Goal: Task Accomplishment & Management: Manage account settings

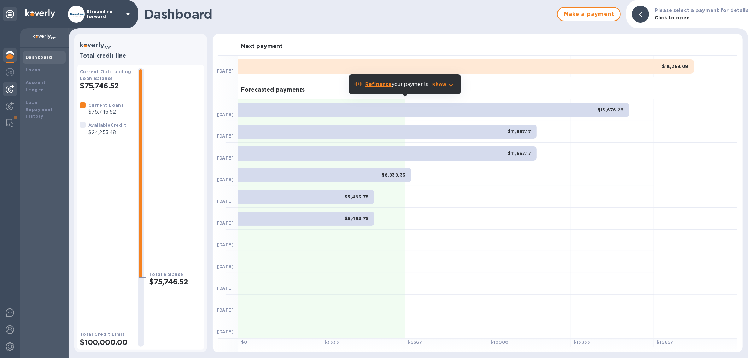
click at [8, 91] on img at bounding box center [10, 89] width 8 height 8
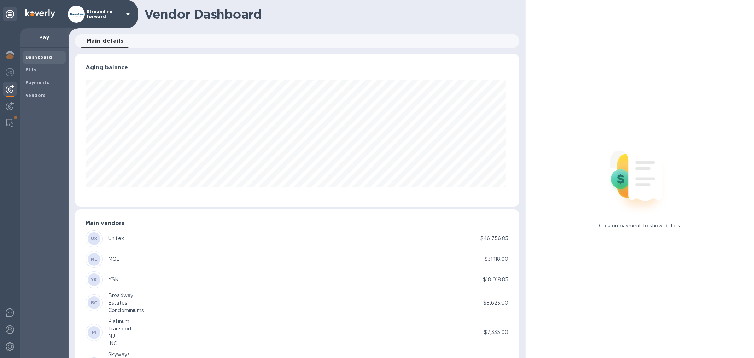
scroll to position [153, 441]
click at [28, 75] on div "Bills" at bounding box center [44, 70] width 43 height 13
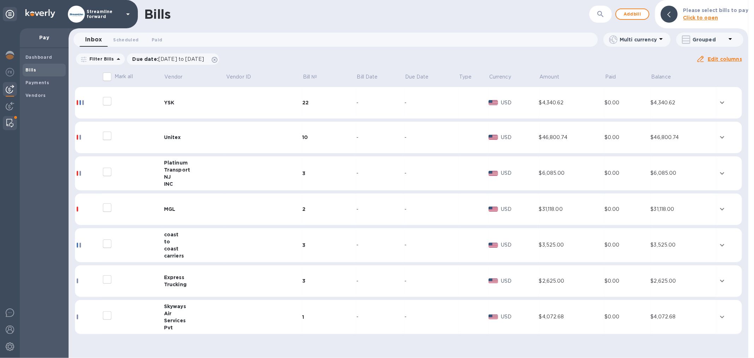
click at [10, 122] on img at bounding box center [9, 123] width 7 height 8
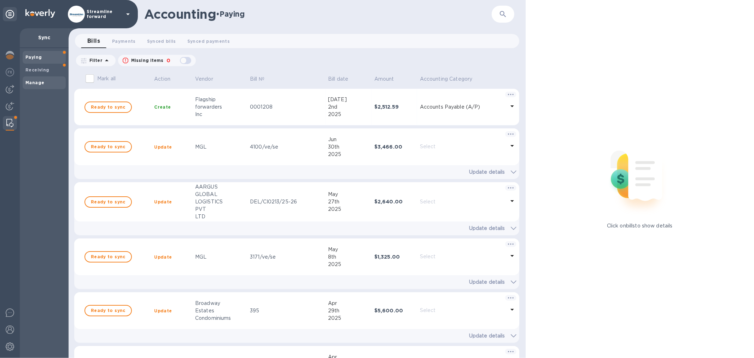
click at [56, 80] on span "Manage" at bounding box center [43, 82] width 37 height 7
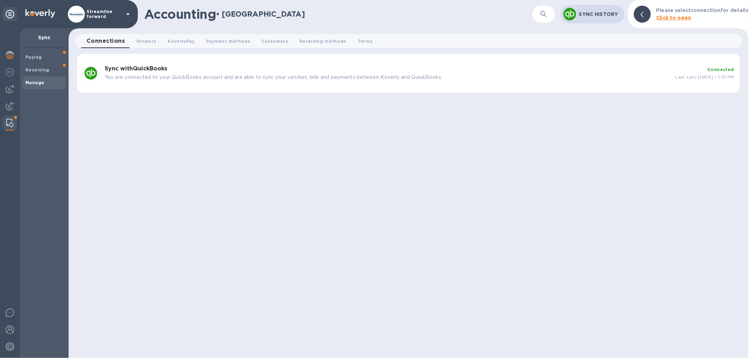
click at [255, 76] on p "You are connected to your QuickBooks account and are able to sync your vendors,…" at bounding box center [387, 77] width 565 height 7
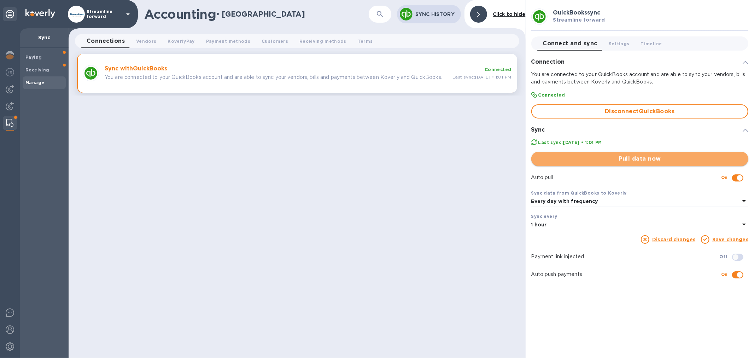
click at [610, 157] on span "Pull data now" at bounding box center [640, 158] width 206 height 8
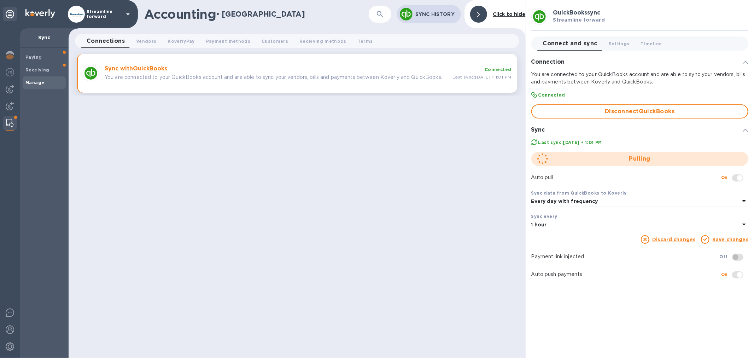
click at [298, 198] on div "Accounting • Manage ​ Sync History Click to hide Connections 0 Vendors 0 Koverl…" at bounding box center [297, 179] width 457 height 358
drag, startPoint x: 658, startPoint y: 163, endPoint x: 650, endPoint y: 159, distance: 9.0
click at [649, 158] on div "Pulling" at bounding box center [639, 159] width 223 height 20
drag, startPoint x: 666, startPoint y: 151, endPoint x: 628, endPoint y: 162, distance: 39.8
click at [628, 162] on div "Pulling" at bounding box center [639, 159] width 223 height 20
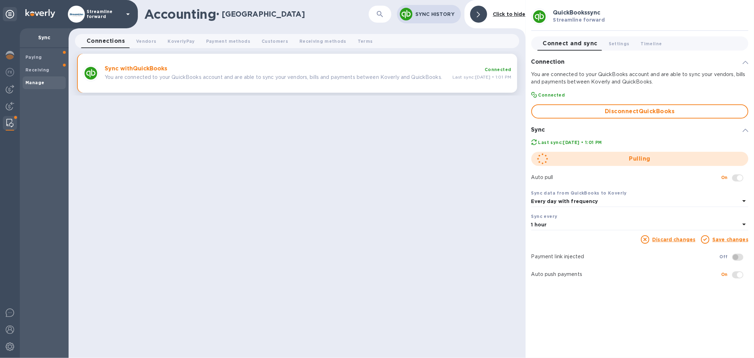
drag, startPoint x: 621, startPoint y: 159, endPoint x: 660, endPoint y: 161, distance: 39.6
click at [660, 161] on div "Pulling" at bounding box center [639, 159] width 223 height 20
drag, startPoint x: 598, startPoint y: 160, endPoint x: 649, endPoint y: 152, distance: 51.1
click at [649, 152] on div "Pulling" at bounding box center [639, 159] width 223 height 20
drag, startPoint x: 638, startPoint y: 149, endPoint x: 522, endPoint y: 139, distance: 116.0
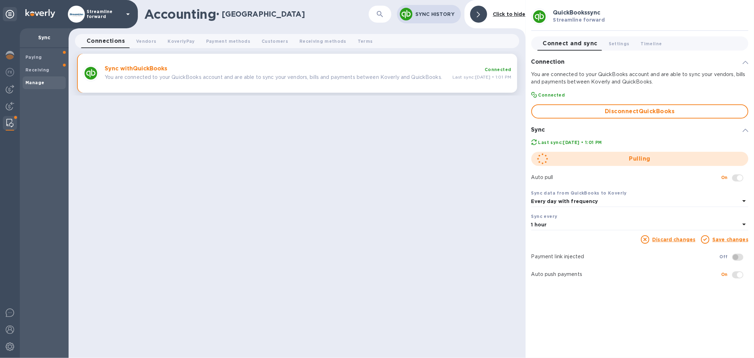
click at [522, 139] on div "Accounting • Manage ​ Sync History Click to hide Connections 0 Vendors 0 Koverl…" at bounding box center [411, 179] width 685 height 358
click at [637, 301] on div "QuickBooks sync Streamline forward Connect and sync 0 Settings 0 Timeline 0 Con…" at bounding box center [640, 179] width 228 height 358
click at [9, 89] on img at bounding box center [10, 89] width 8 height 8
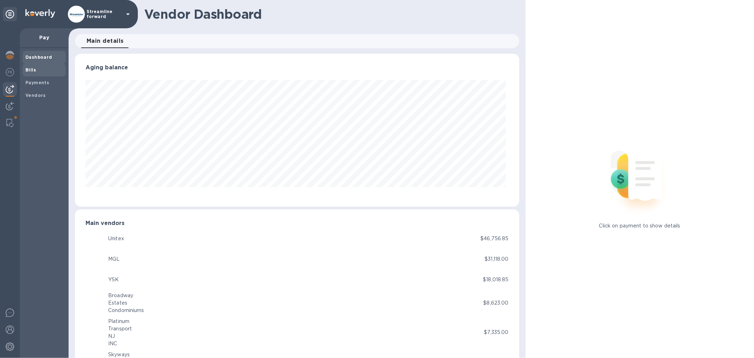
click at [48, 69] on span "Bills" at bounding box center [43, 69] width 37 height 7
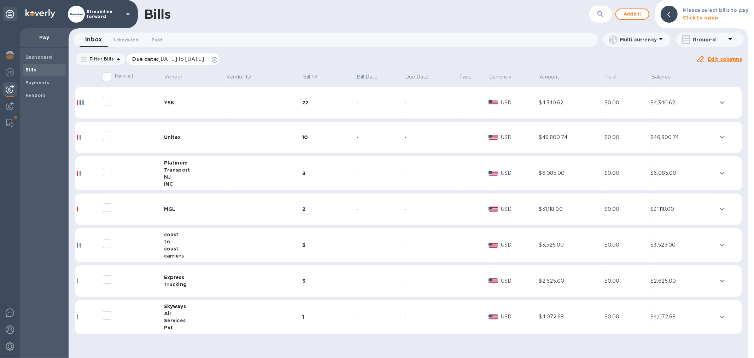
click at [217, 59] on icon at bounding box center [215, 60] width 6 height 6
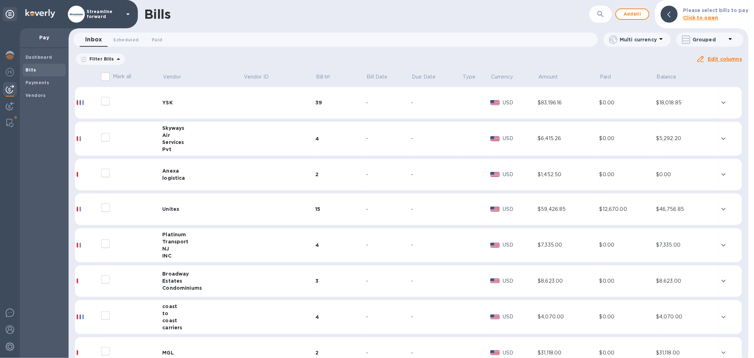
scroll to position [54, 0]
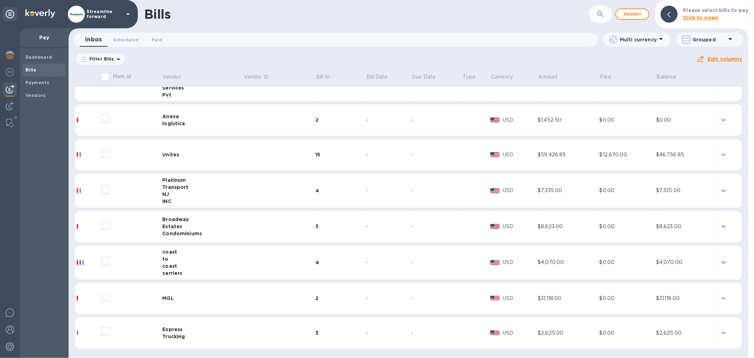
click at [210, 230] on div "Condominiums" at bounding box center [202, 233] width 81 height 7
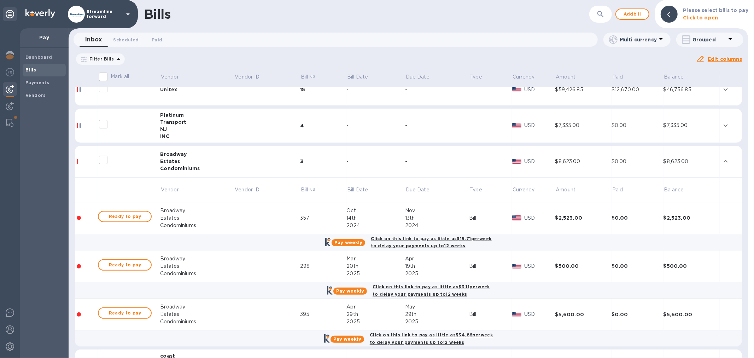
scroll to position [133, 0]
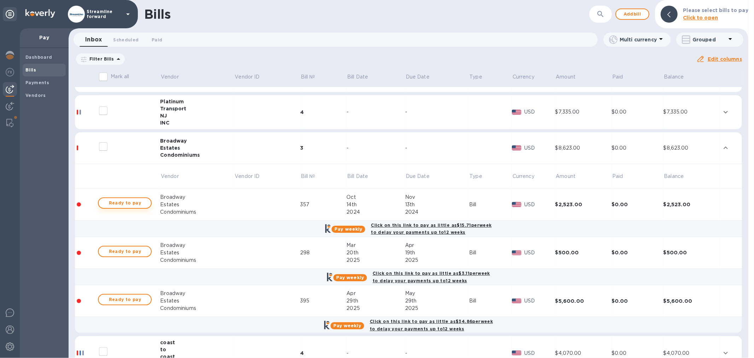
click at [117, 202] on span "Ready to pay" at bounding box center [124, 203] width 41 height 8
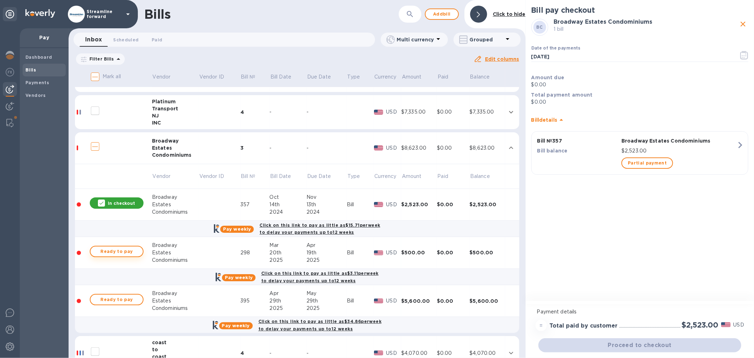
click at [113, 251] on span "Ready to pay" at bounding box center [116, 251] width 41 height 8
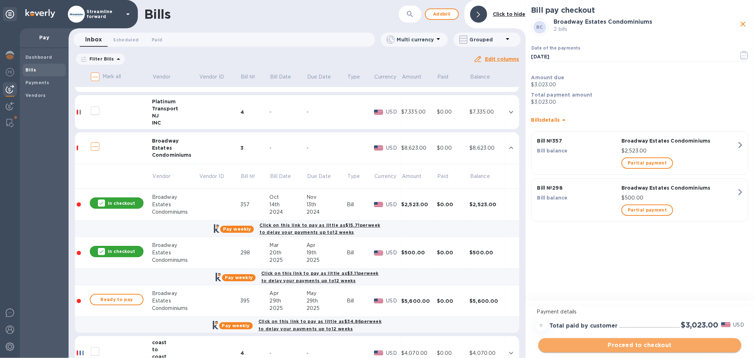
click at [631, 347] on span "Proceed to checkout" at bounding box center [640, 345] width 192 height 8
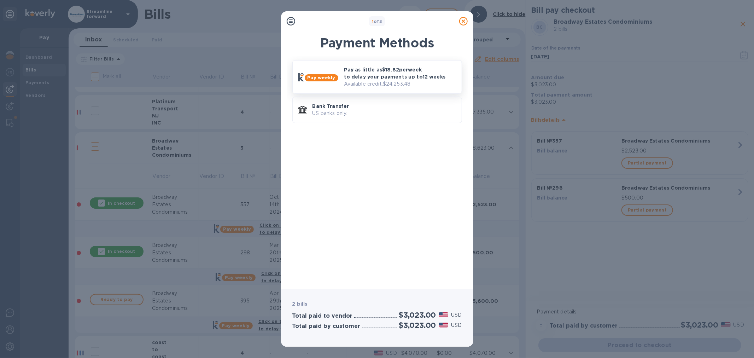
click at [369, 84] on p "Available credit: $24,253.48" at bounding box center [400, 83] width 112 height 7
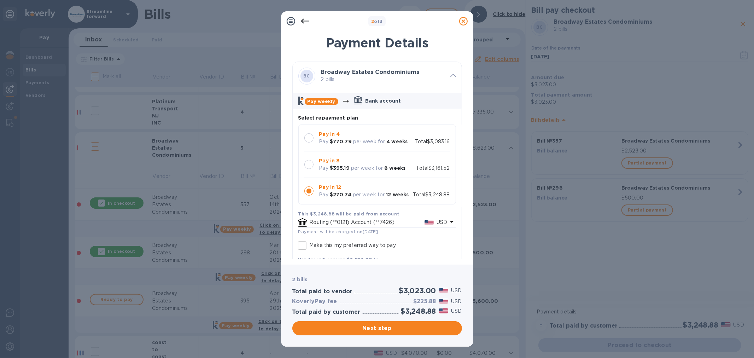
click at [326, 135] on b "Pay in 4" at bounding box center [329, 134] width 21 height 6
click at [397, 326] on span "Next step" at bounding box center [377, 328] width 158 height 8
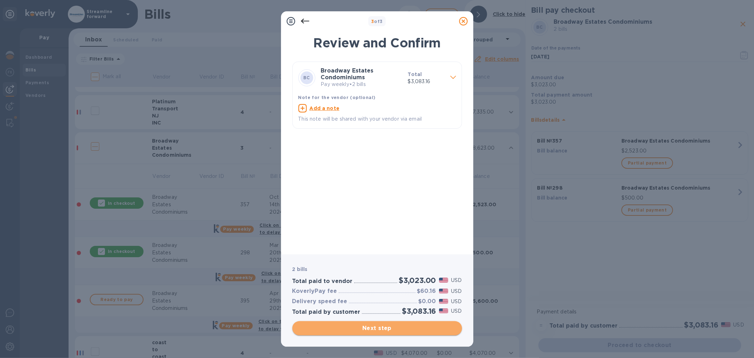
click at [390, 327] on span "Next step" at bounding box center [377, 328] width 158 height 8
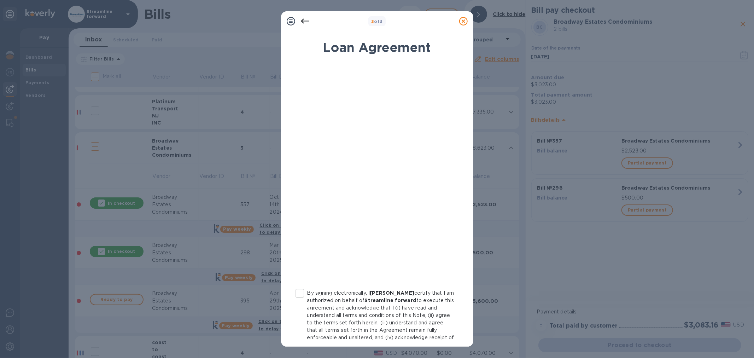
scroll to position [37, 0]
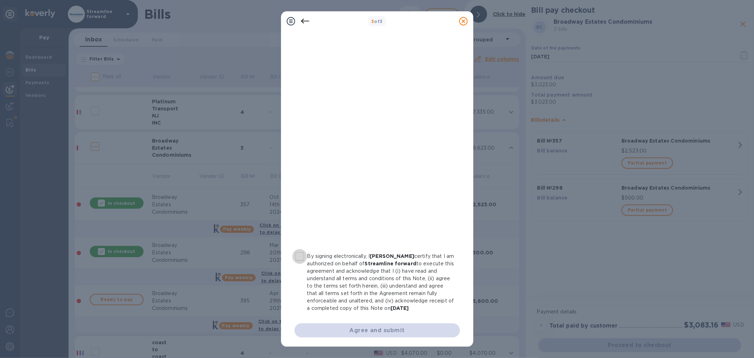
click at [299, 255] on input "By signing electronically, I R. Kohn certify that I am authorized on behalf of …" at bounding box center [299, 256] width 15 height 15
checkbox input "true"
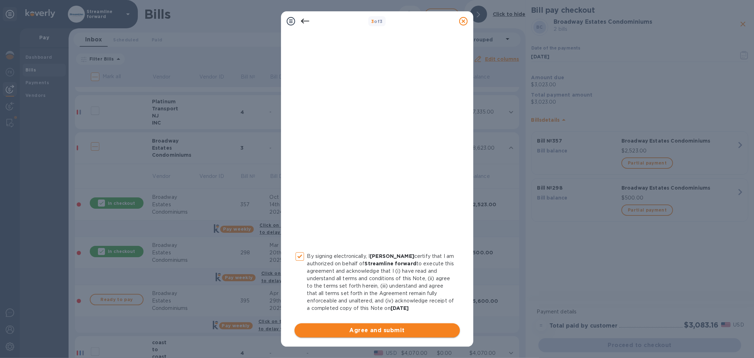
click at [368, 330] on span "Agree and submit" at bounding box center [377, 330] width 154 height 8
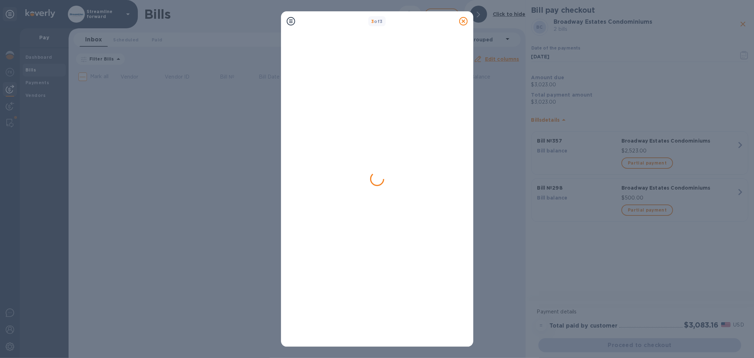
scroll to position [0, 0]
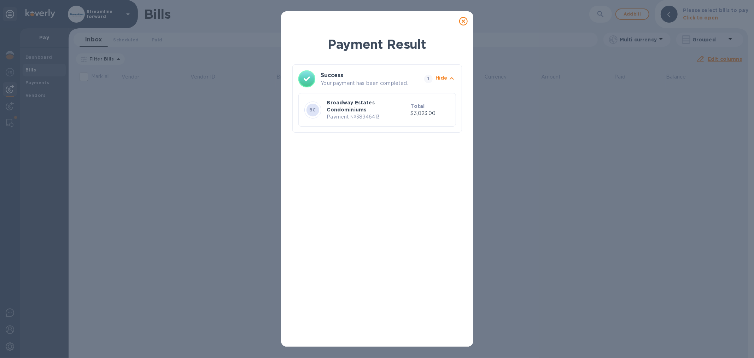
click at [468, 19] on div at bounding box center [463, 21] width 14 height 14
click at [462, 23] on icon at bounding box center [463, 21] width 8 height 8
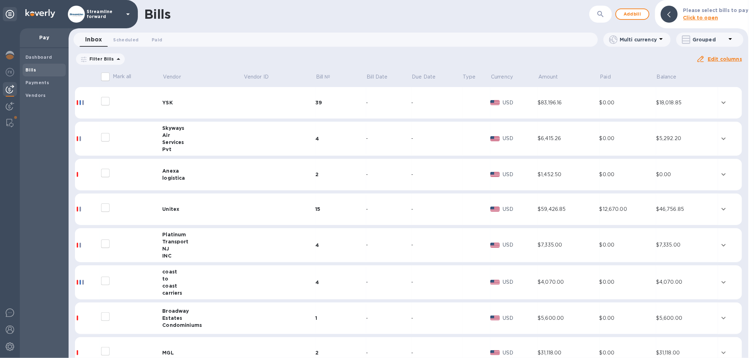
click at [13, 85] on img at bounding box center [10, 89] width 8 height 8
click at [158, 35] on button "Paid 0" at bounding box center [156, 40] width 25 height 14
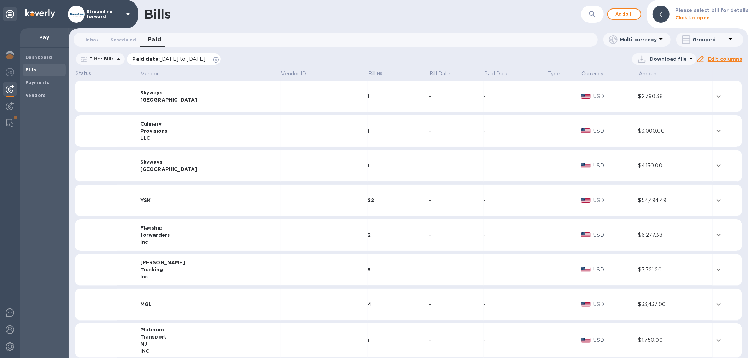
click at [219, 59] on icon at bounding box center [216, 60] width 6 height 6
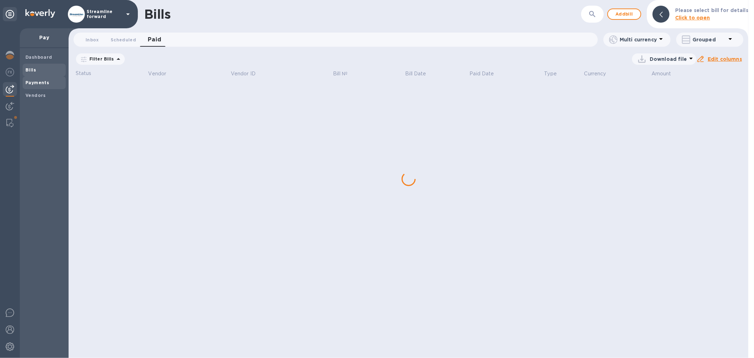
click at [31, 80] on b "Payments" at bounding box center [37, 82] width 24 height 5
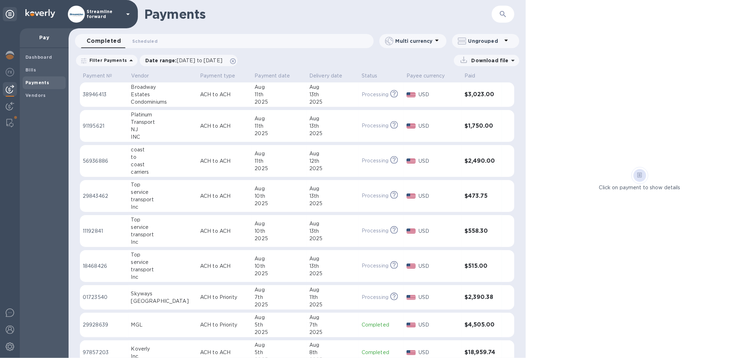
click at [314, 94] on div "13th" at bounding box center [332, 94] width 47 height 7
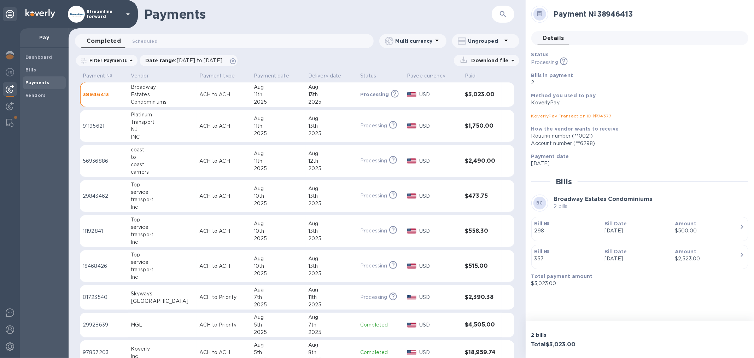
click at [576, 114] on link "KoverlyPay Transaction ID № 74377" at bounding box center [571, 115] width 80 height 5
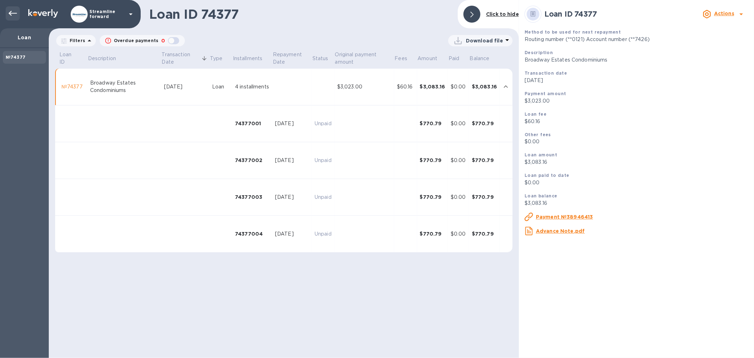
click at [7, 10] on div at bounding box center [13, 13] width 14 height 14
click at [12, 14] on icon at bounding box center [12, 13] width 8 height 8
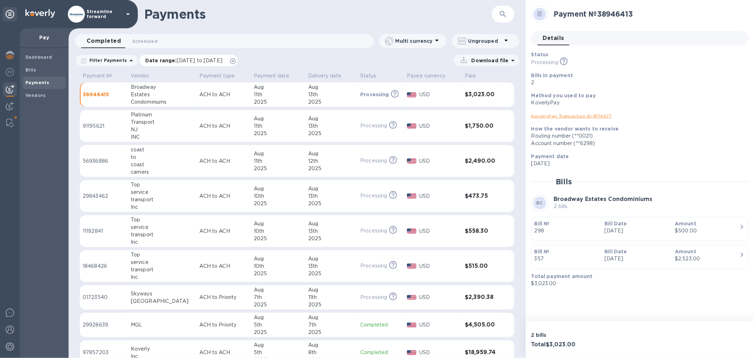
click at [236, 61] on icon at bounding box center [233, 61] width 6 height 6
click at [8, 119] on img at bounding box center [9, 123] width 7 height 8
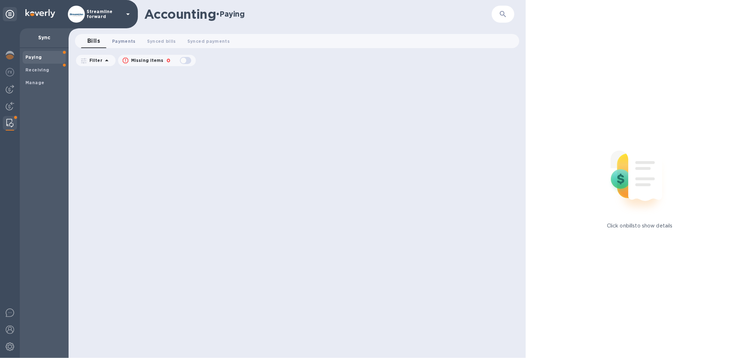
click at [118, 39] on span "Payments 0" at bounding box center [124, 40] width 24 height 7
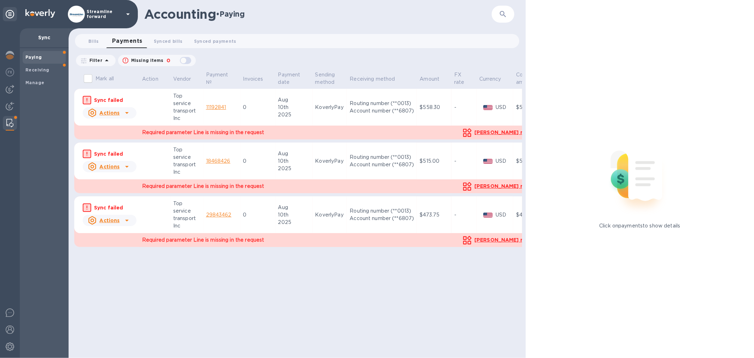
click at [262, 248] on div "Required parameter Line is missing in the request" at bounding box center [296, 239] width 321 height 19
click at [126, 115] on icon at bounding box center [127, 113] width 8 height 8
click at [124, 144] on div "Mark as synced" at bounding box center [136, 141] width 42 height 11
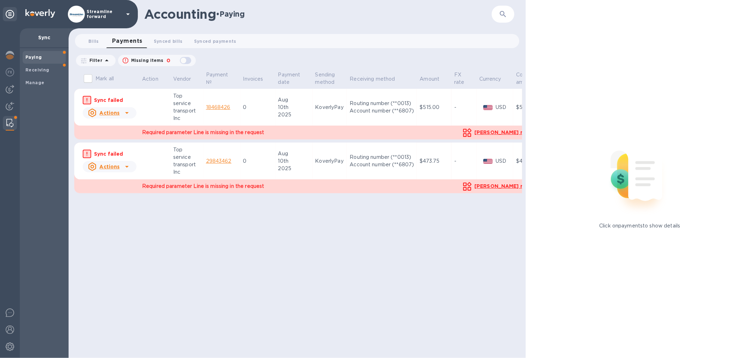
click at [124, 112] on icon at bounding box center [127, 113] width 8 height 8
click at [134, 140] on b "Mark as synced" at bounding box center [136, 142] width 40 height 6
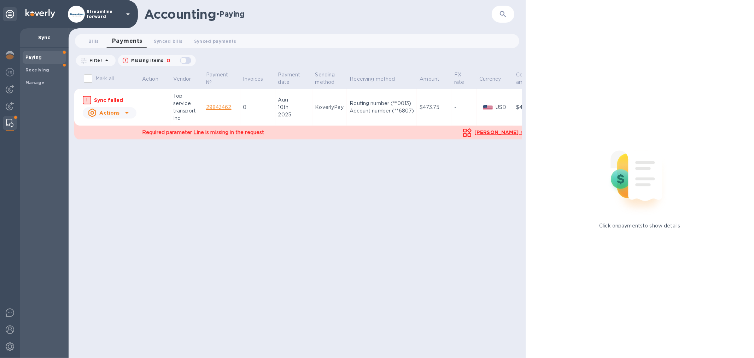
click at [124, 115] on icon at bounding box center [127, 113] width 8 height 8
click at [128, 142] on b "Mark as synced" at bounding box center [136, 142] width 40 height 6
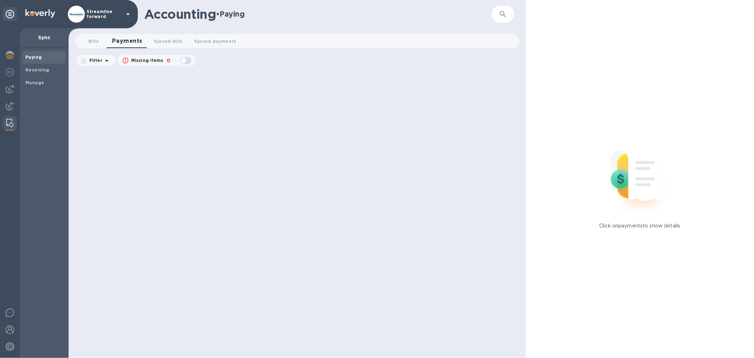
click at [8, 119] on img at bounding box center [9, 123] width 7 height 8
click at [182, 59] on div "button" at bounding box center [185, 60] width 14 height 10
click at [186, 58] on div "button" at bounding box center [185, 60] width 14 height 10
checkbox input "false"
click at [206, 41] on span "Synced payments 0" at bounding box center [215, 40] width 42 height 7
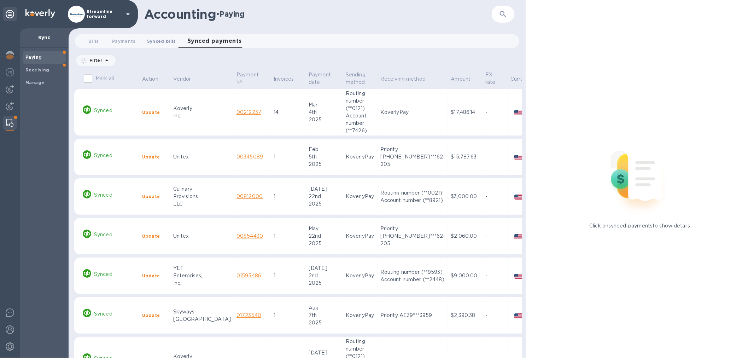
click at [174, 38] on button "Synced bills 0" at bounding box center [161, 41] width 40 height 14
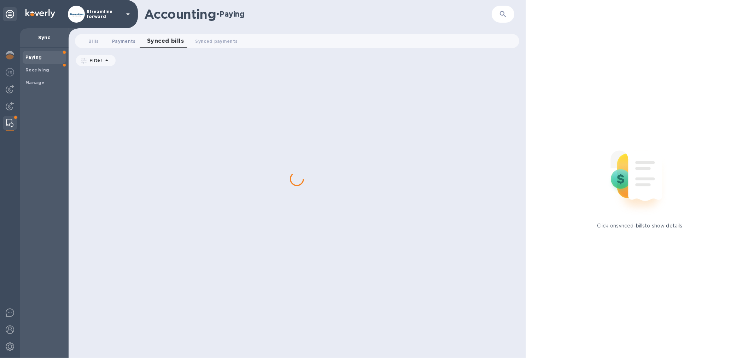
click at [119, 41] on span "Payments 0" at bounding box center [124, 40] width 24 height 7
click at [35, 78] on div "Manage" at bounding box center [44, 82] width 43 height 13
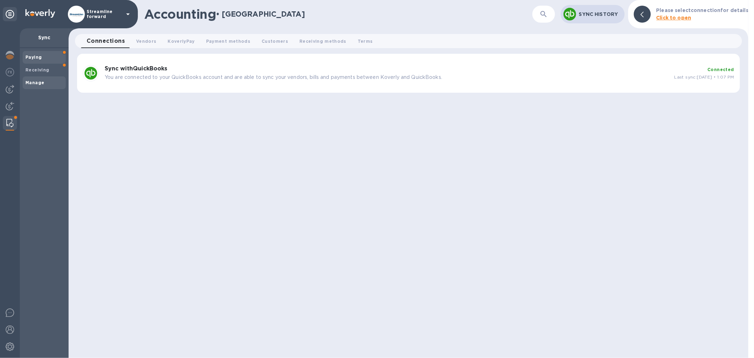
click at [41, 57] on span "Paying" at bounding box center [43, 57] width 37 height 7
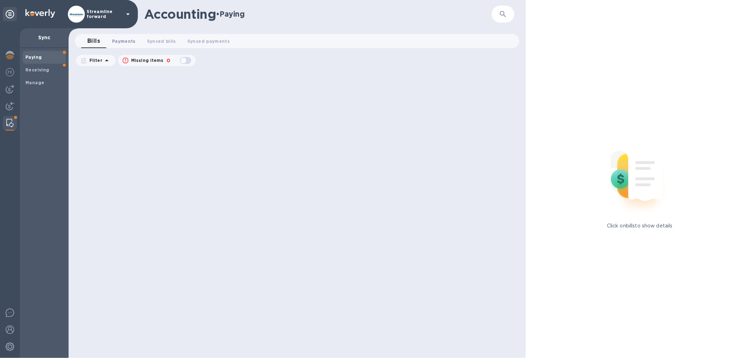
click at [116, 40] on span "Payments 0" at bounding box center [124, 40] width 24 height 7
